Goal: Task Accomplishment & Management: Manage account settings

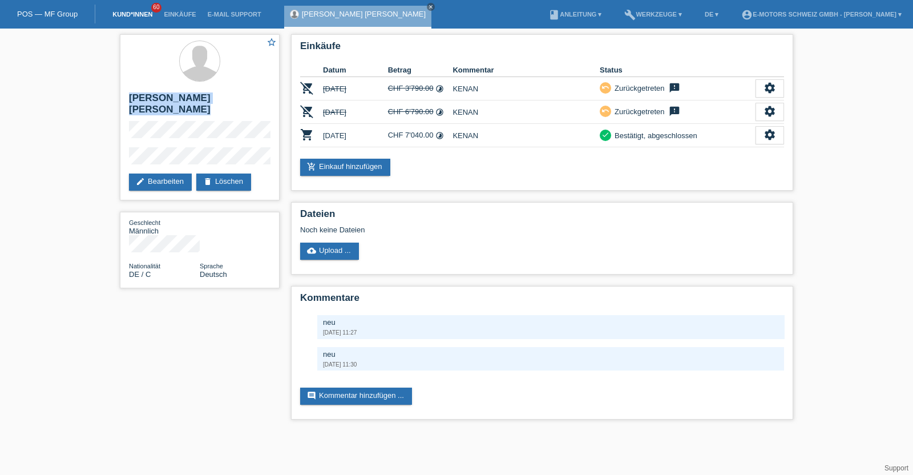
click at [143, 18] on link "Kund*innen" at bounding box center [132, 14] width 51 height 7
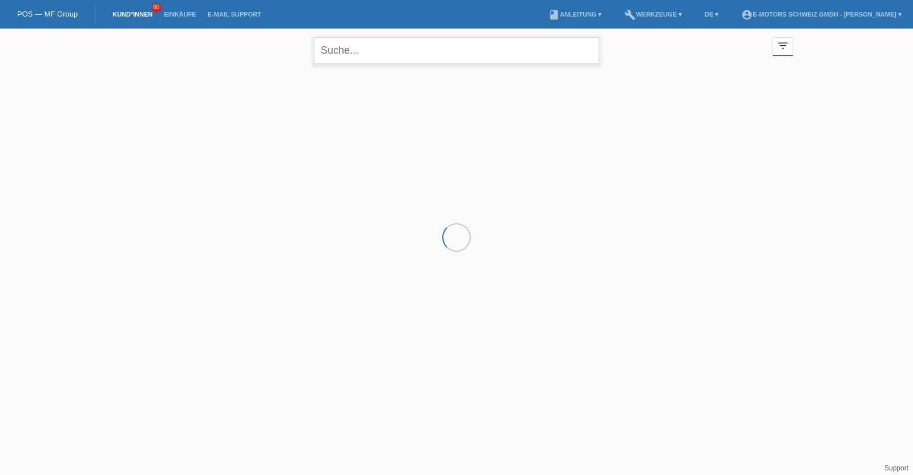
click at [355, 51] on input "text" at bounding box center [456, 50] width 285 height 27
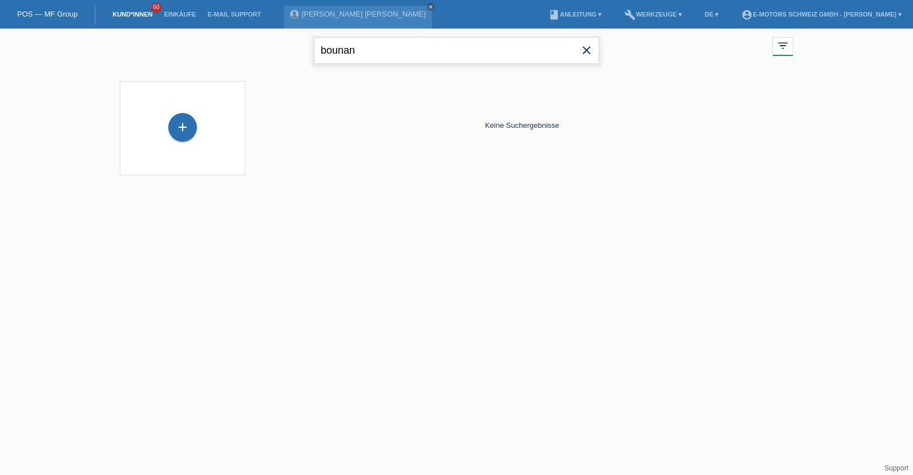
click at [355, 51] on input "bounan" at bounding box center [456, 50] width 285 height 27
type input "jasmin"
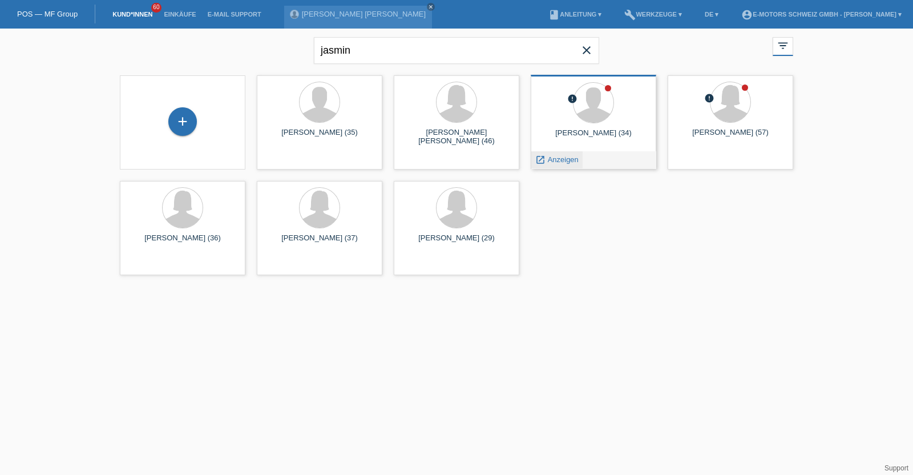
click at [562, 157] on span "Anzeigen" at bounding box center [563, 159] width 31 height 9
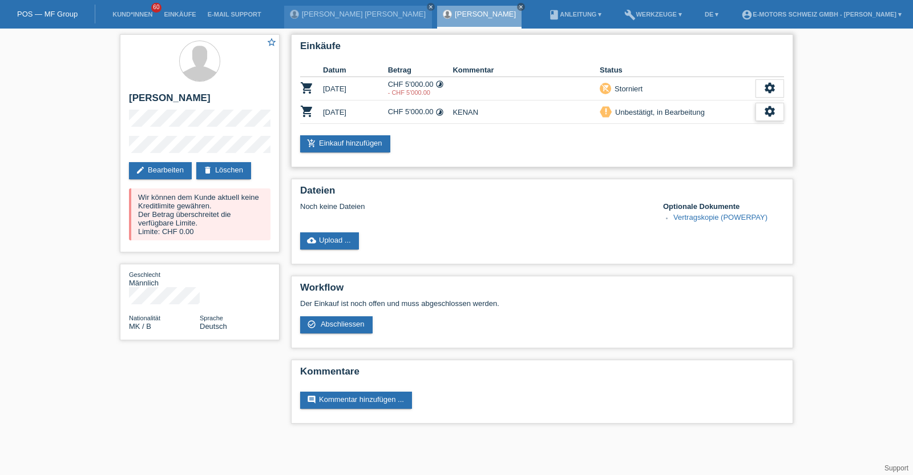
click at [771, 108] on icon "settings" at bounding box center [769, 111] width 13 height 13
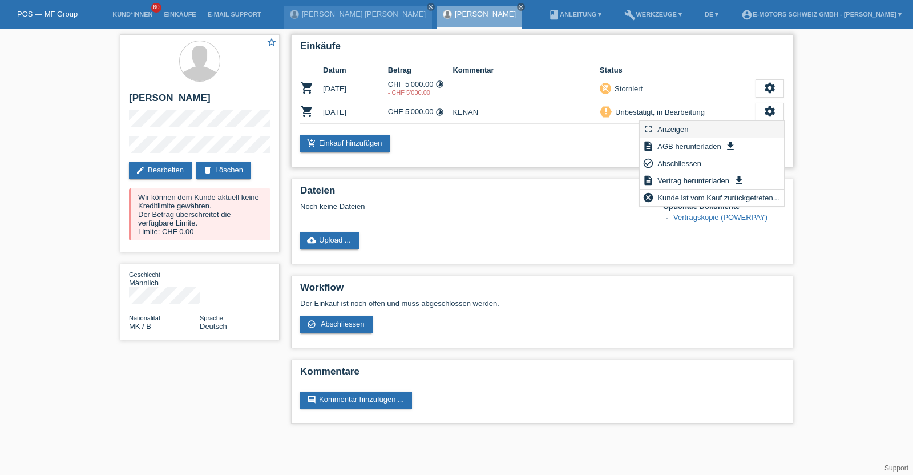
click at [690, 123] on span "Anzeigen" at bounding box center [673, 129] width 34 height 14
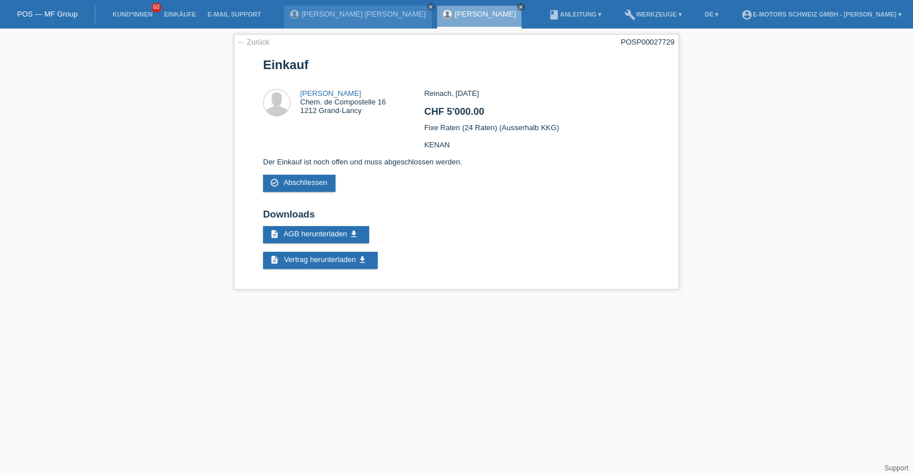
click at [455, 10] on link "Jasmin Boguchanin" at bounding box center [485, 14] width 61 height 9
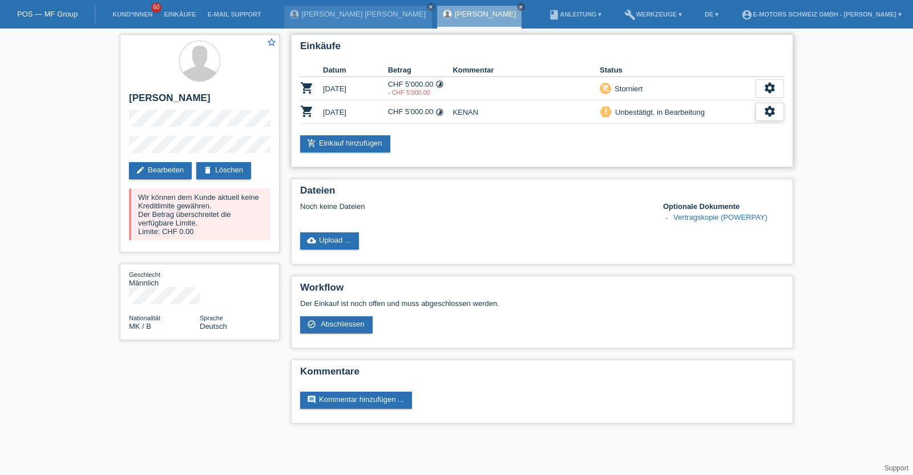
click at [765, 114] on icon "settings" at bounding box center [769, 111] width 13 height 13
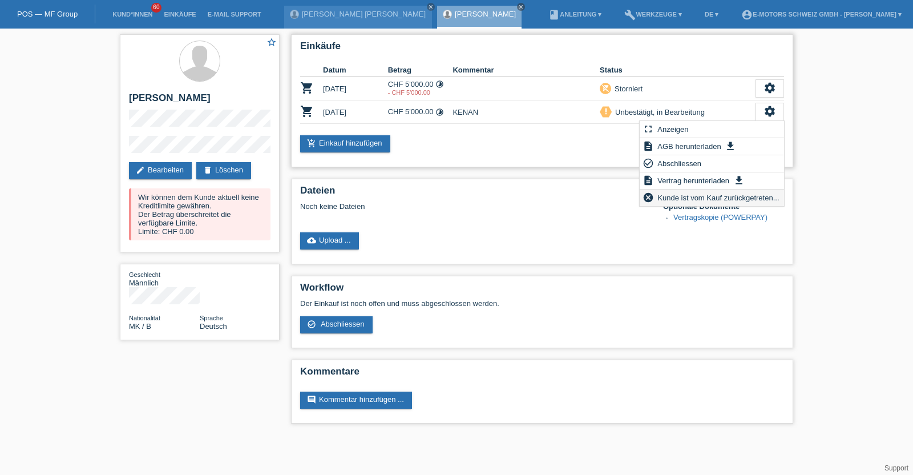
click at [677, 196] on span "Kunde ist vom Kauf zurückgetreten..." at bounding box center [718, 198] width 125 height 14
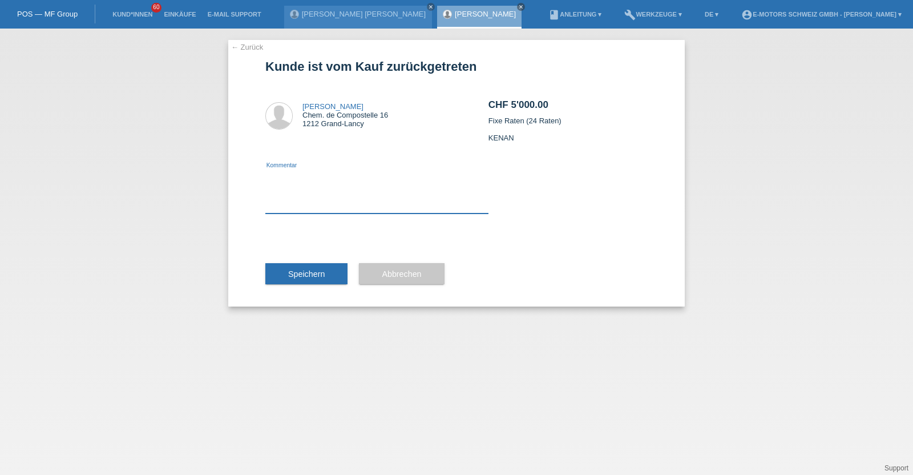
click at [417, 209] on textarea at bounding box center [376, 191] width 223 height 44
type textarea "neu"
click at [316, 271] on span "Speichern" at bounding box center [306, 273] width 37 height 9
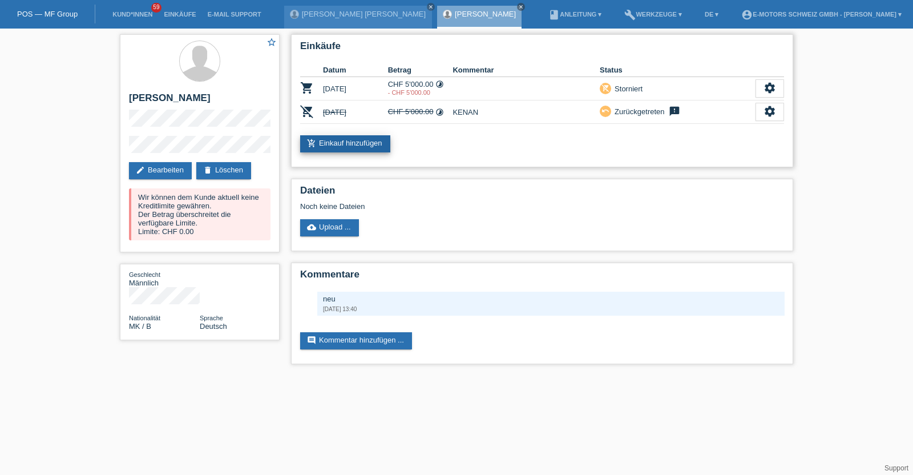
click at [330, 150] on link "add_shopping_cart Einkauf hinzufügen" at bounding box center [345, 143] width 90 height 17
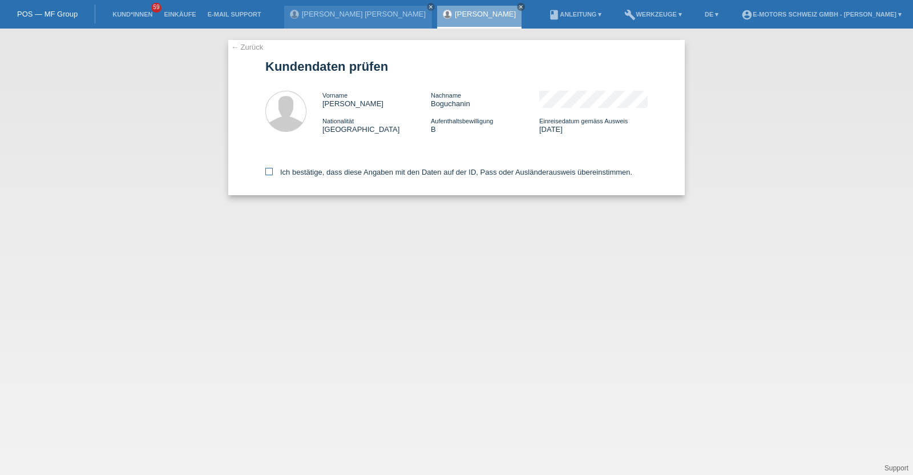
click at [340, 169] on label "Ich bestätige, dass diese Angaben mit den Daten auf der ID, Pass oder Ausländer…" at bounding box center [448, 172] width 367 height 9
click at [273, 169] on input "Ich bestätige, dass diese Angaben mit den Daten auf der ID, Pass oder Ausländer…" at bounding box center [268, 171] width 7 height 7
checkbox input "true"
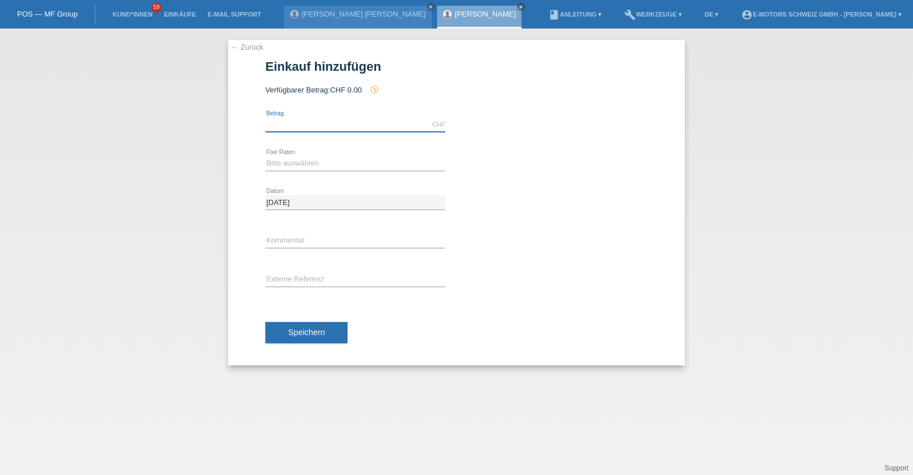
click at [326, 124] on input "text" at bounding box center [355, 125] width 180 height 14
type input "5000.00"
click at [289, 161] on select "Bitte auswählen 12 Raten 24 Raten 36 Raten 48 Raten" at bounding box center [355, 163] width 180 height 14
select select "213"
click at [265, 156] on select "Bitte auswählen 12 Raten 24 Raten 36 Raten 48 Raten" at bounding box center [355, 163] width 180 height 14
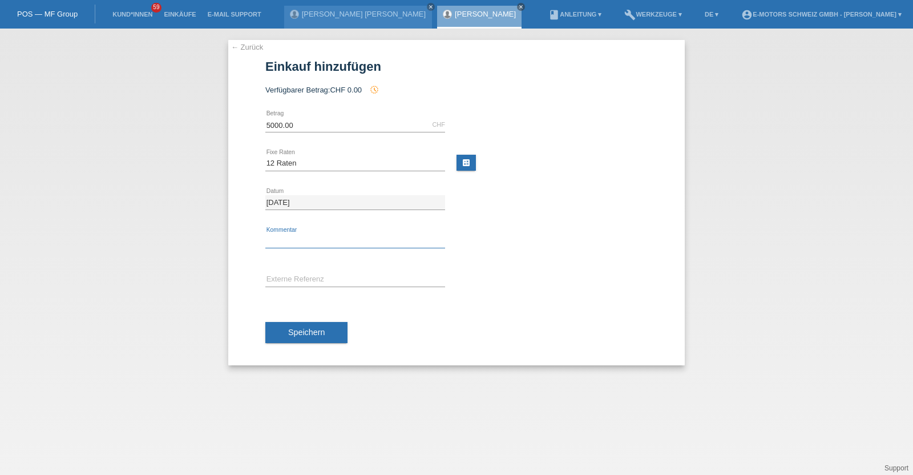
click at [298, 241] on input "text" at bounding box center [355, 241] width 180 height 14
type input "KENAN"
click at [290, 324] on button "Speichern" at bounding box center [306, 333] width 82 height 22
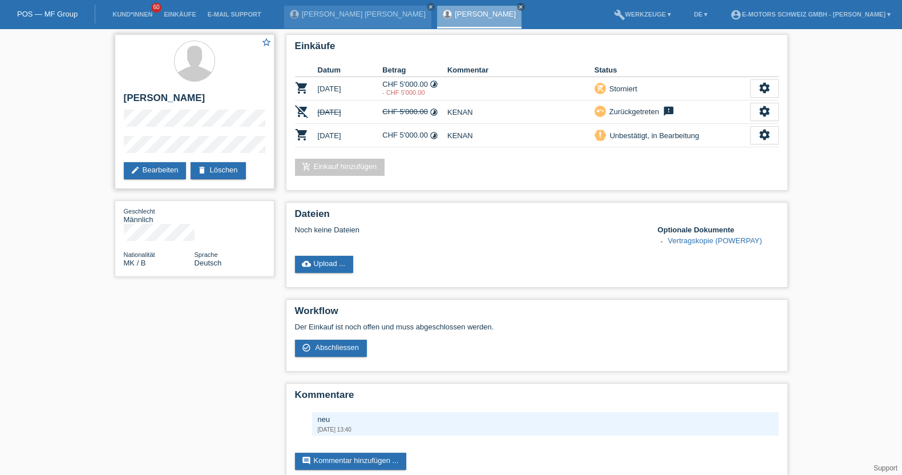
click at [134, 100] on h2 "[PERSON_NAME]" at bounding box center [195, 100] width 142 height 17
drag, startPoint x: 134, startPoint y: 100, endPoint x: 168, endPoint y: 99, distance: 33.7
click at [168, 99] on h2 "[PERSON_NAME]" at bounding box center [195, 100] width 142 height 17
copy h2 "[PERSON_NAME]"
click at [177, 127] on div "star_border [PERSON_NAME] edit Bearbeiten delete Löschen" at bounding box center [195, 111] width 160 height 155
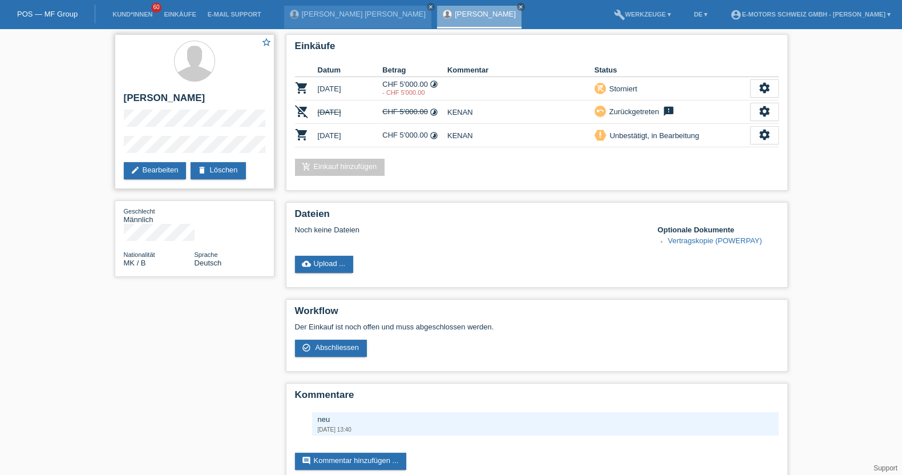
click at [118, 140] on div "star_border [PERSON_NAME] edit Bearbeiten delete Löschen" at bounding box center [195, 111] width 160 height 155
click at [118, 140] on div "star_border Jasmin Boguchanin edit Bearbeiten delete Löschen" at bounding box center [195, 111] width 160 height 155
click at [117, 151] on div "star_border Jasmin Boguchanin edit Bearbeiten delete Löschen" at bounding box center [195, 111] width 160 height 155
